Goal: Transaction & Acquisition: Purchase product/service

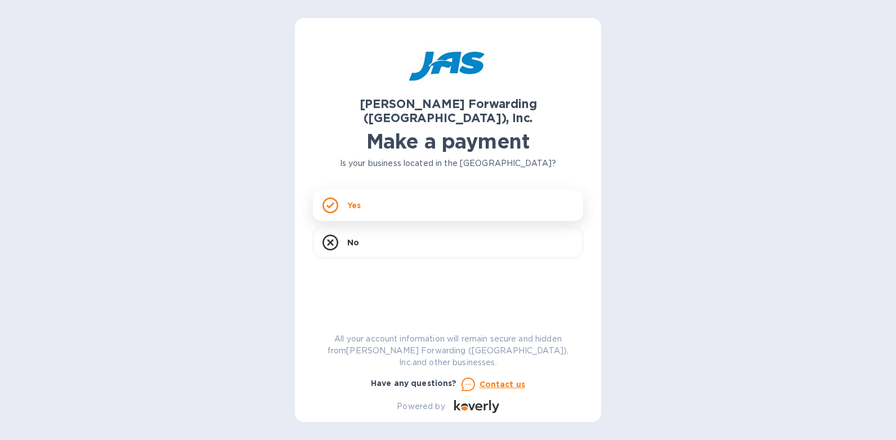
click at [466, 194] on div "Yes" at bounding box center [448, 206] width 270 height 32
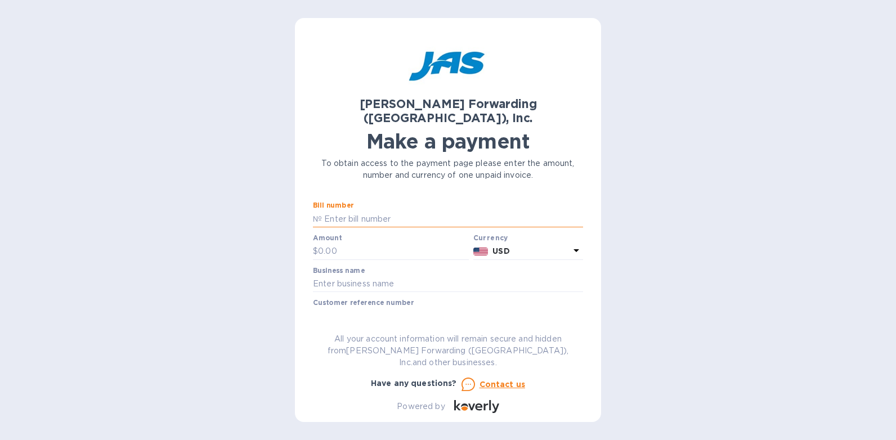
click at [334, 210] on input "text" at bounding box center [452, 218] width 261 height 17
type input "CHS503409053"
click at [367, 243] on input "text" at bounding box center [393, 251] width 151 height 17
type input "523.04"
click at [327, 276] on input "text" at bounding box center [448, 284] width 270 height 17
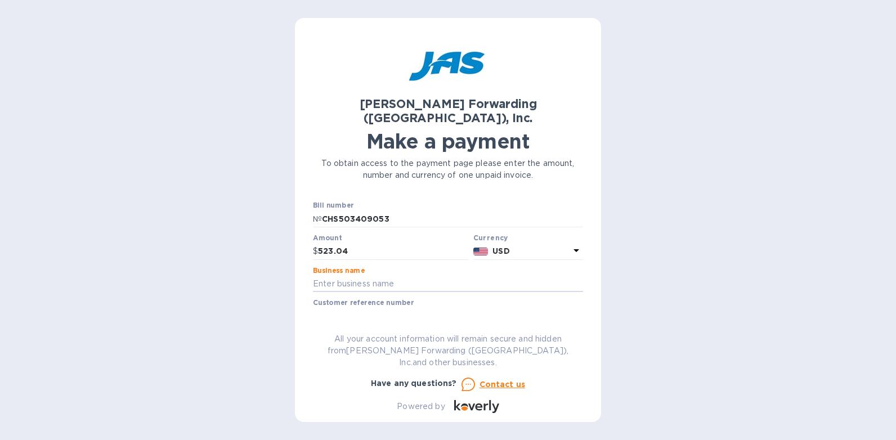
type input "[PERSON_NAME] Home Inc."
type input "091625"
click at [357, 308] on input "091625" at bounding box center [448, 316] width 270 height 17
drag, startPoint x: 359, startPoint y: 309, endPoint x: 304, endPoint y: 303, distance: 54.9
click at [292, 298] on div "[PERSON_NAME] Forwarding ([GEOGRAPHIC_DATA]), Inc. Make a payment To obtain acc…" at bounding box center [448, 220] width 896 height 440
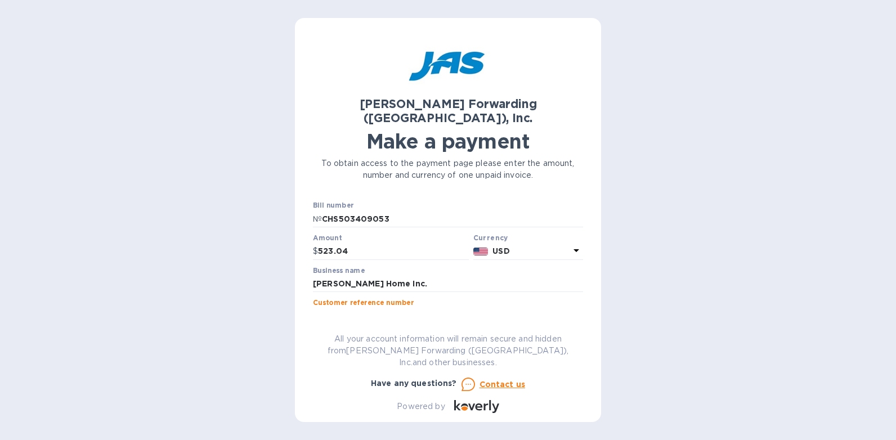
type input "10925"
click at [381, 328] on div "[PERSON_NAME] Forwarding ([GEOGRAPHIC_DATA]), Inc. Make a payment To obtain acc…" at bounding box center [448, 224] width 270 height 377
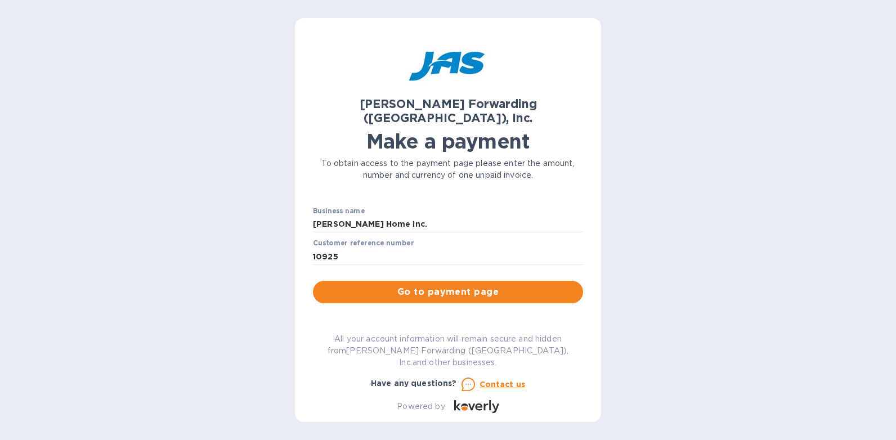
scroll to position [29, 0]
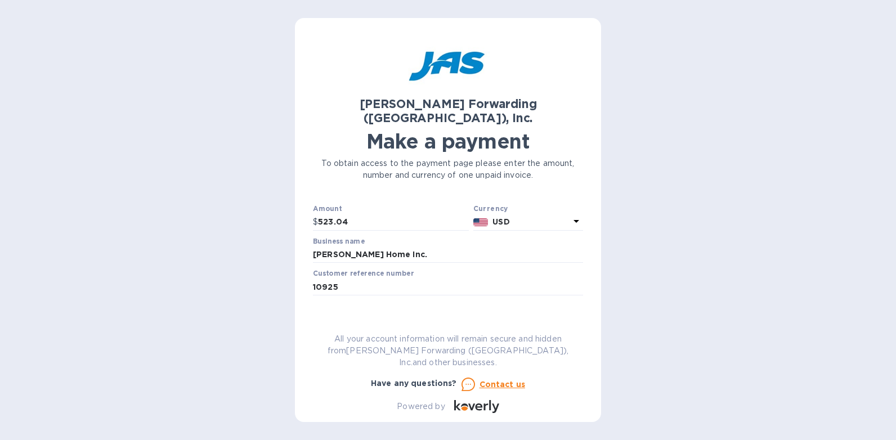
click at [438, 316] on span "Go to payment page" at bounding box center [448, 323] width 252 height 14
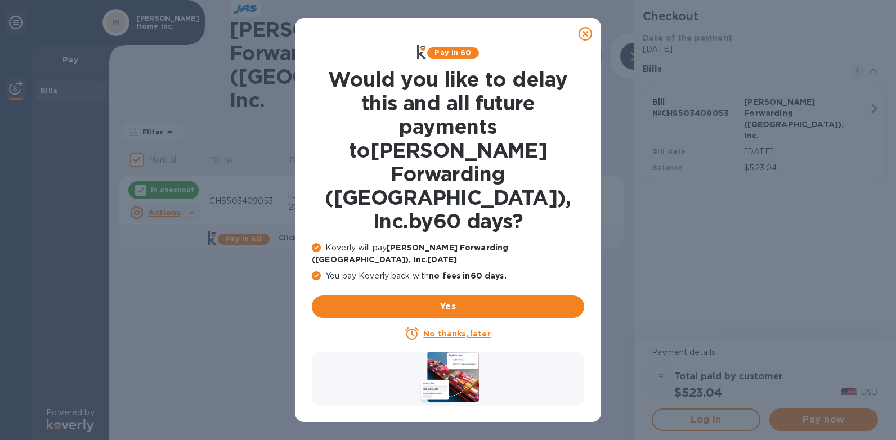
click at [444, 329] on u "No thanks, later" at bounding box center [456, 333] width 67 height 9
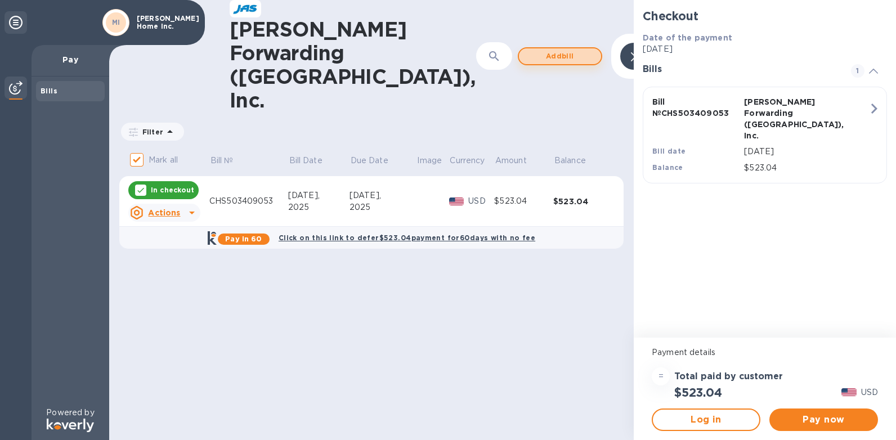
click at [528, 50] on span "Add bill" at bounding box center [560, 57] width 64 height 14
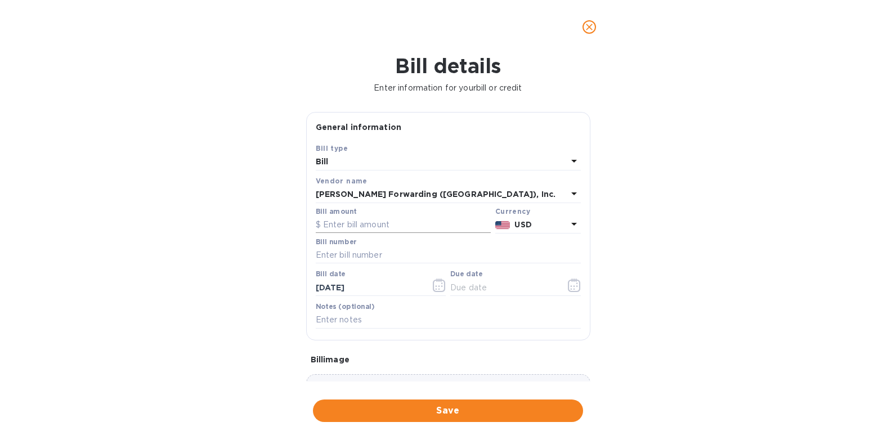
click at [381, 225] on input "text" at bounding box center [403, 225] width 175 height 17
type input "36,637.50"
type input "CHS503409068"
click at [362, 289] on input "[DATE]" at bounding box center [369, 287] width 106 height 17
click at [329, 287] on input "[DATE]" at bounding box center [369, 287] width 106 height 17
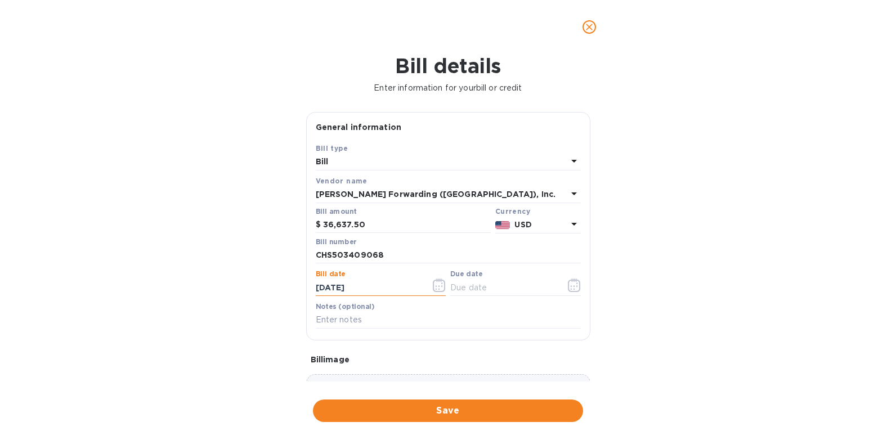
click at [336, 287] on input "[DATE]" at bounding box center [369, 287] width 106 height 17
type input "[DATE]"
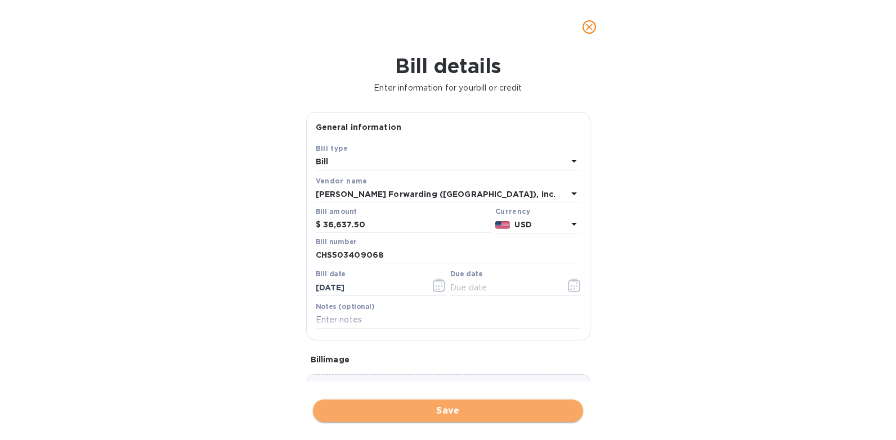
click at [426, 410] on span "Save" at bounding box center [448, 411] width 252 height 14
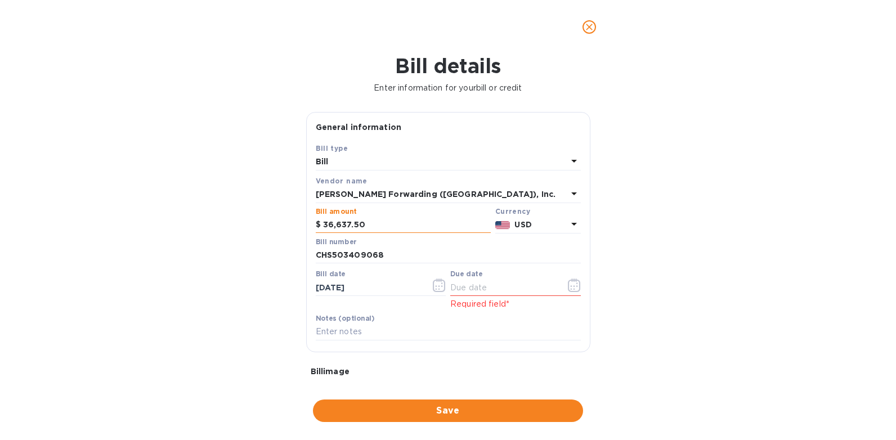
click at [386, 230] on input "36,637.50" at bounding box center [407, 225] width 168 height 17
drag, startPoint x: 383, startPoint y: 230, endPoint x: 277, endPoint y: 223, distance: 106.5
click at [277, 223] on div "Bill details Enter information for your bill or credit General information Save…" at bounding box center [448, 247] width 896 height 386
type input "3,637.50"
click at [286, 214] on div "Bill details Enter information for your bill or credit General information Save…" at bounding box center [448, 247] width 896 height 386
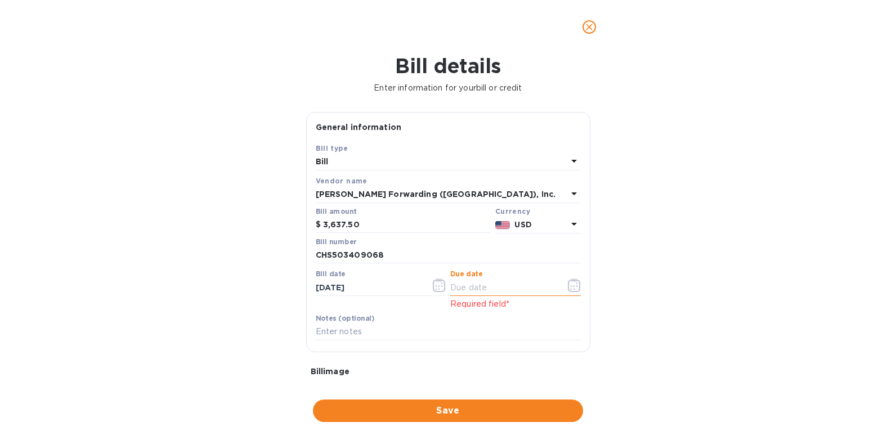
click at [457, 287] on input "text" at bounding box center [503, 287] width 106 height 17
type input "[DATE]"
click at [371, 330] on input "text" at bounding box center [448, 331] width 265 height 17
click at [220, 314] on div "Bill details Enter information for your bill or credit General information Save…" at bounding box center [448, 247] width 896 height 386
click at [453, 383] on div "Bill details Enter information for your bill or credit General information Save…" at bounding box center [448, 247] width 896 height 386
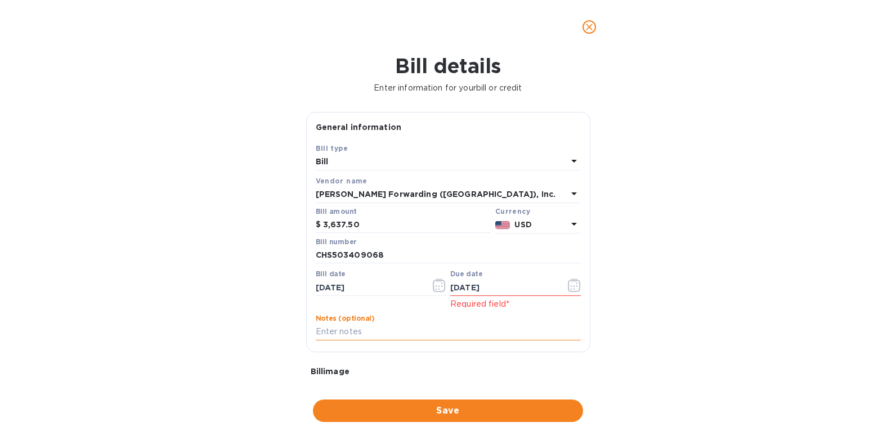
click at [351, 336] on input "text" at bounding box center [448, 331] width 265 height 17
type input "100925"
click at [276, 360] on div "Bill details Enter information for your bill or credit General information Save…" at bounding box center [448, 247] width 896 height 386
click at [438, 407] on span "Save" at bounding box center [448, 411] width 252 height 14
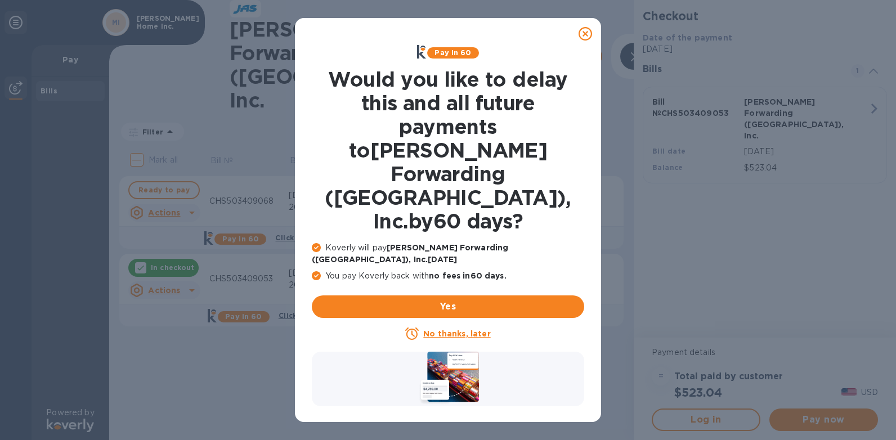
click at [442, 329] on u "No thanks, later" at bounding box center [456, 333] width 67 height 9
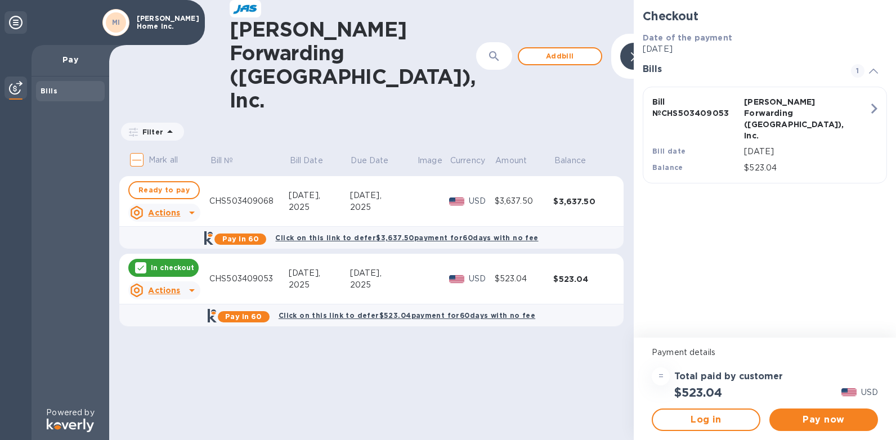
click at [495, 332] on div "[PERSON_NAME] Forwarding ([GEOGRAPHIC_DATA]), Inc. ​ Add [PERSON_NAME] to hide …" at bounding box center [371, 220] width 524 height 440
click at [160, 183] on span "Ready to pay" at bounding box center [163, 190] width 51 height 14
checkbox input "true"
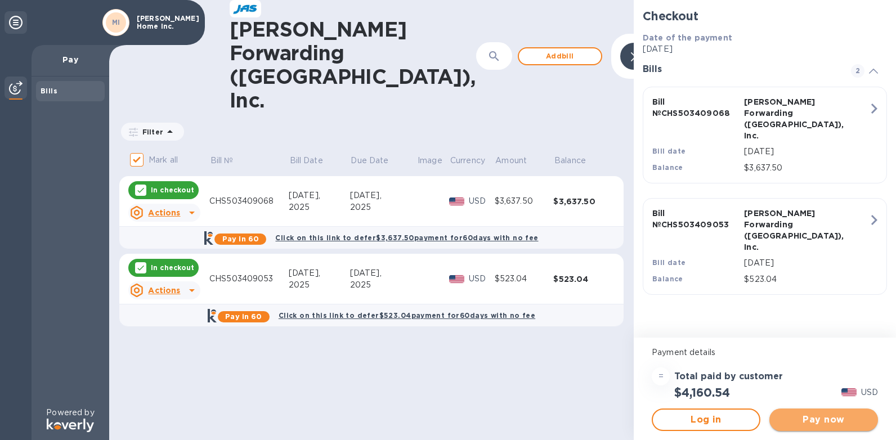
click at [821, 419] on span "Pay now" at bounding box center [823, 420] width 91 height 14
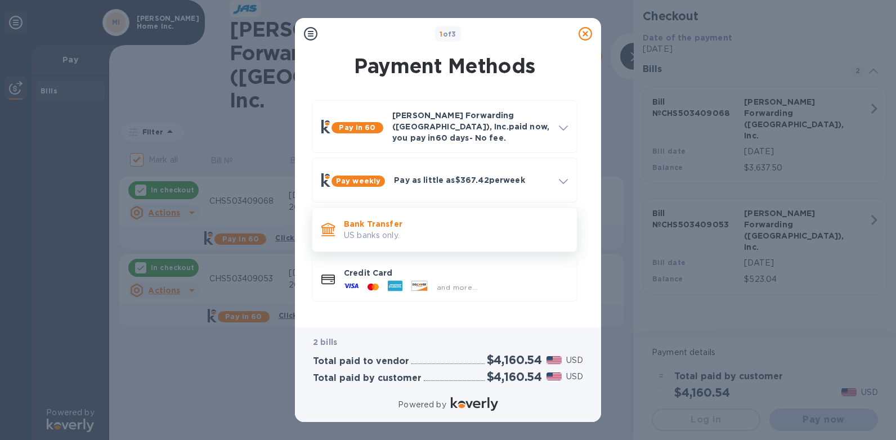
click at [412, 230] on p "US banks only." at bounding box center [456, 236] width 224 height 12
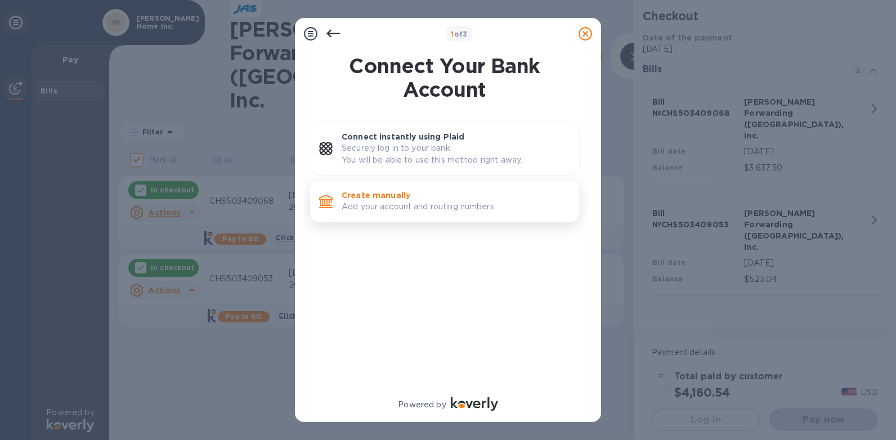
click at [398, 205] on p "Add your account and routing numbers." at bounding box center [455, 207] width 228 height 12
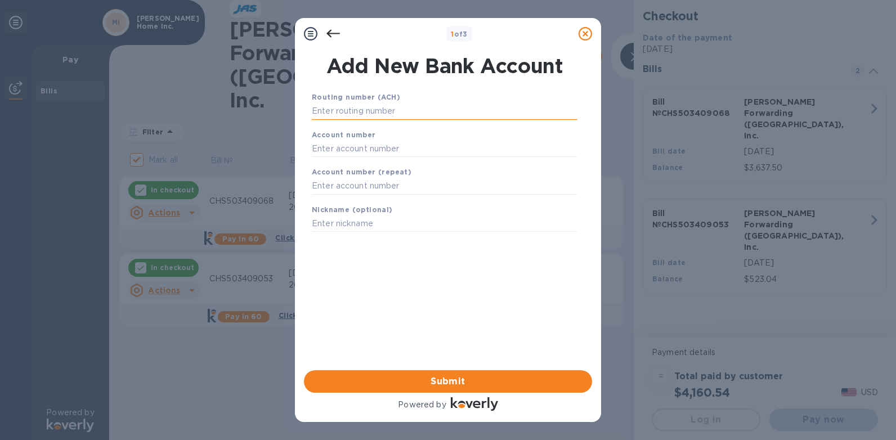
click at [356, 110] on input "text" at bounding box center [445, 111] width 266 height 17
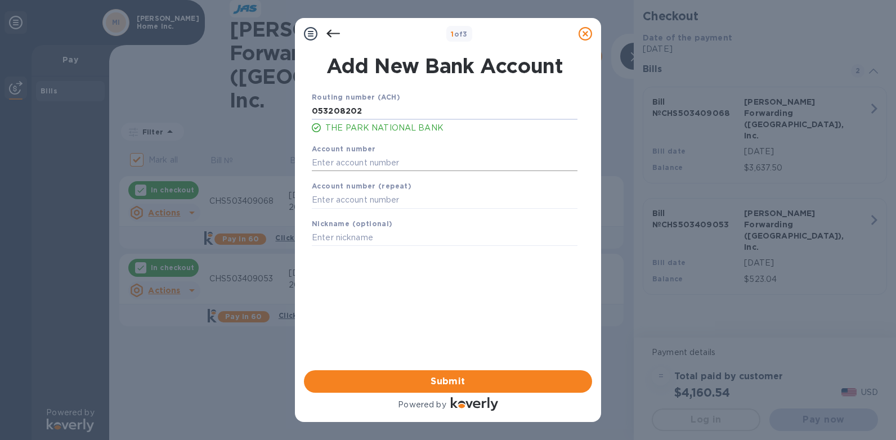
type input "053208202"
click at [361, 163] on input "text" at bounding box center [445, 162] width 266 height 17
type input "10158319"
click at [354, 201] on input "text" at bounding box center [445, 200] width 266 height 17
type input "10158319"
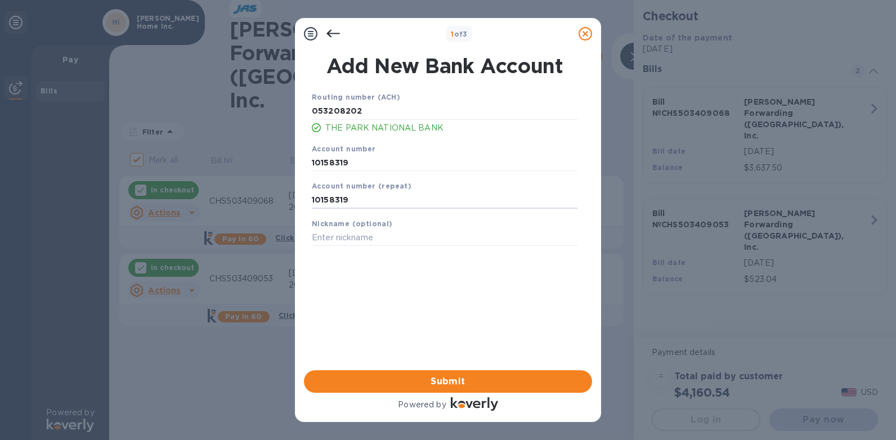
click at [368, 255] on div "Save" at bounding box center [444, 254] width 275 height 9
click at [362, 240] on input "text" at bounding box center [445, 238] width 266 height 17
type input "PARK NATIONAL CHECKING"
click at [453, 380] on span "Submit" at bounding box center [448, 382] width 270 height 14
